Goal: Check status: Check status

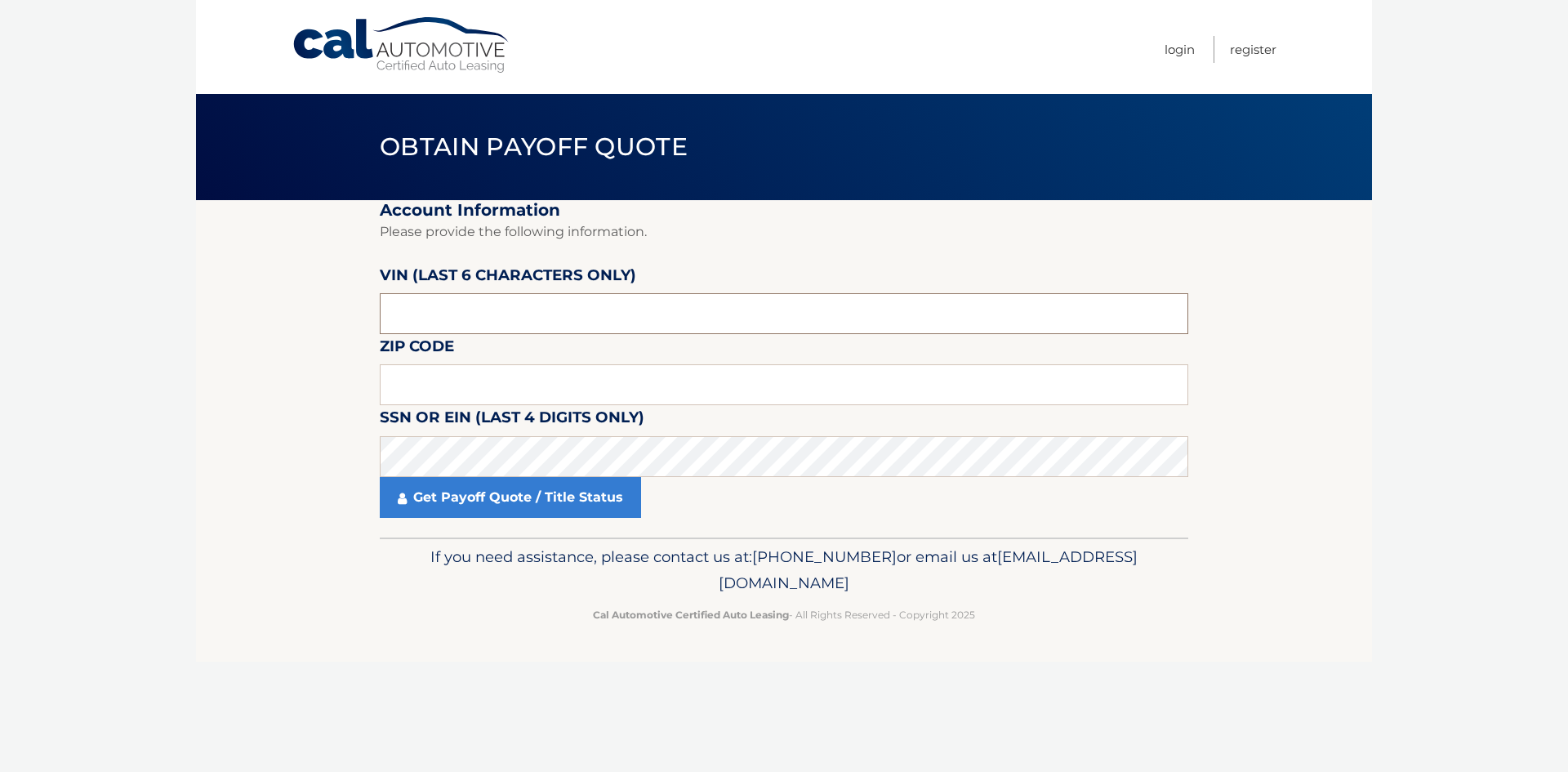
click at [520, 318] on input "text" at bounding box center [784, 314] width 808 height 41
type input "003418"
type input "10027"
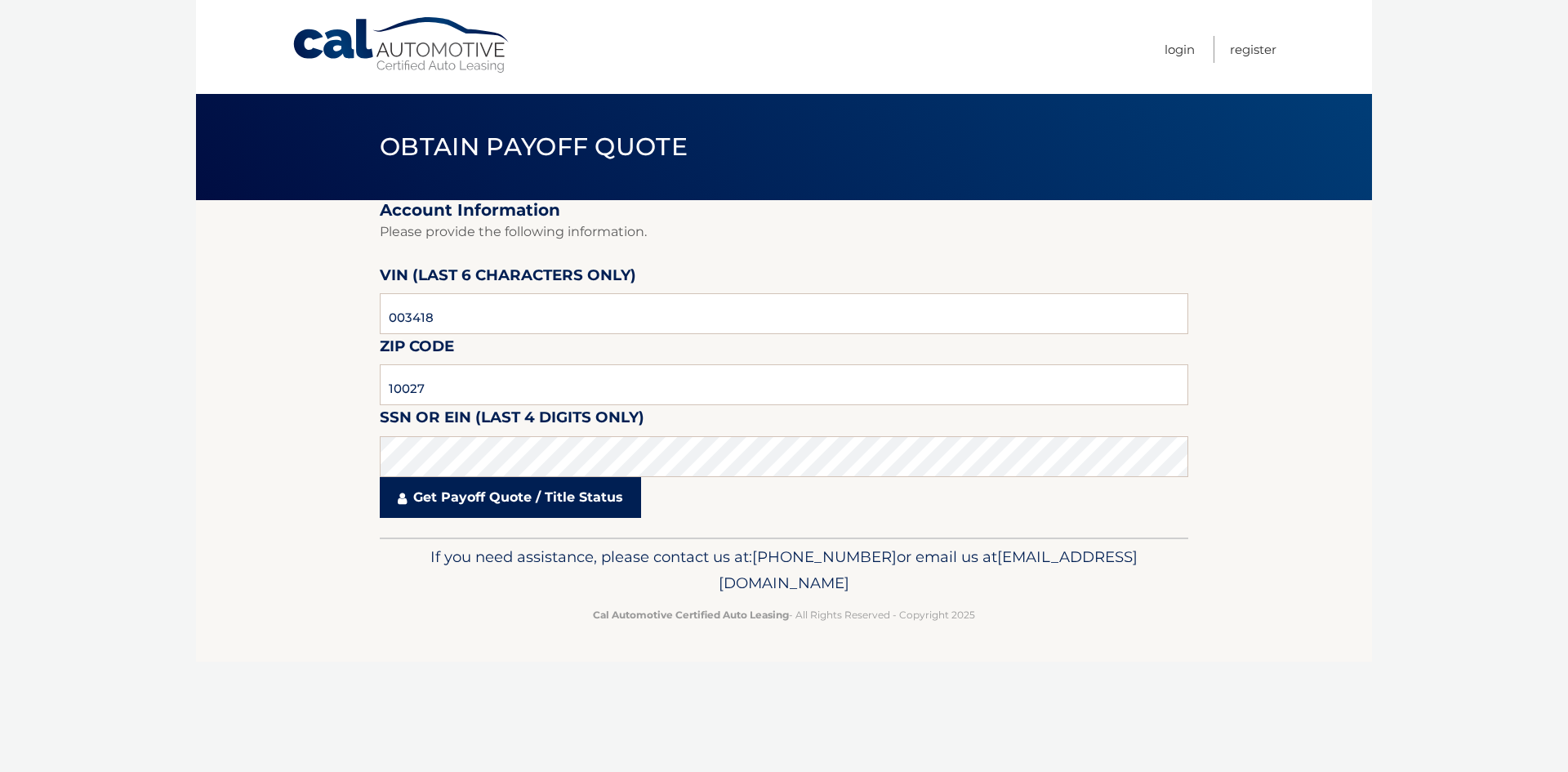
click at [505, 500] on link "Get Payoff Quote / Title Status" at bounding box center [510, 498] width 261 height 41
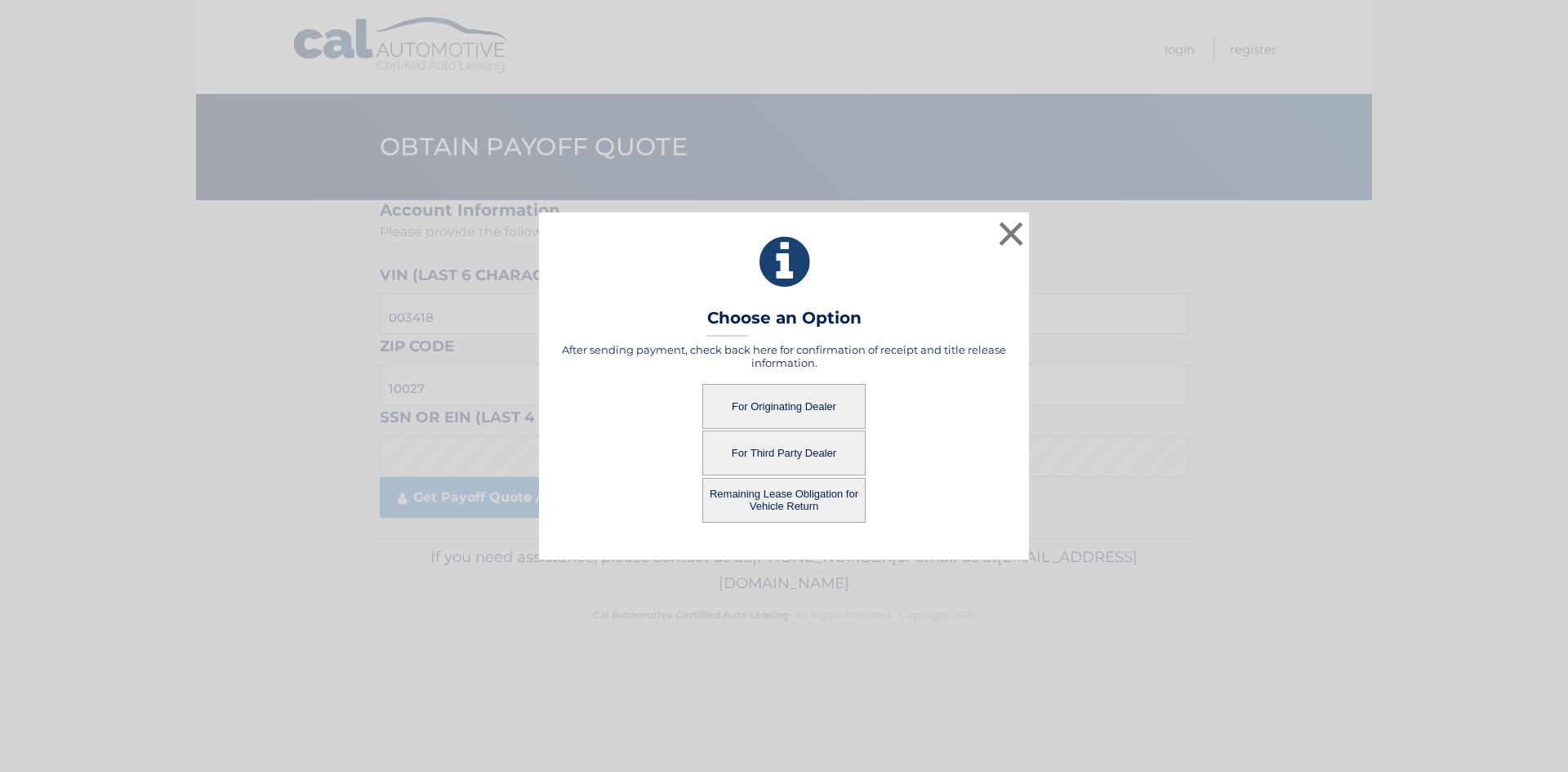
click at [795, 406] on button "For Originating Dealer" at bounding box center [784, 406] width 163 height 45
